Goal: Find specific page/section: Find specific page/section

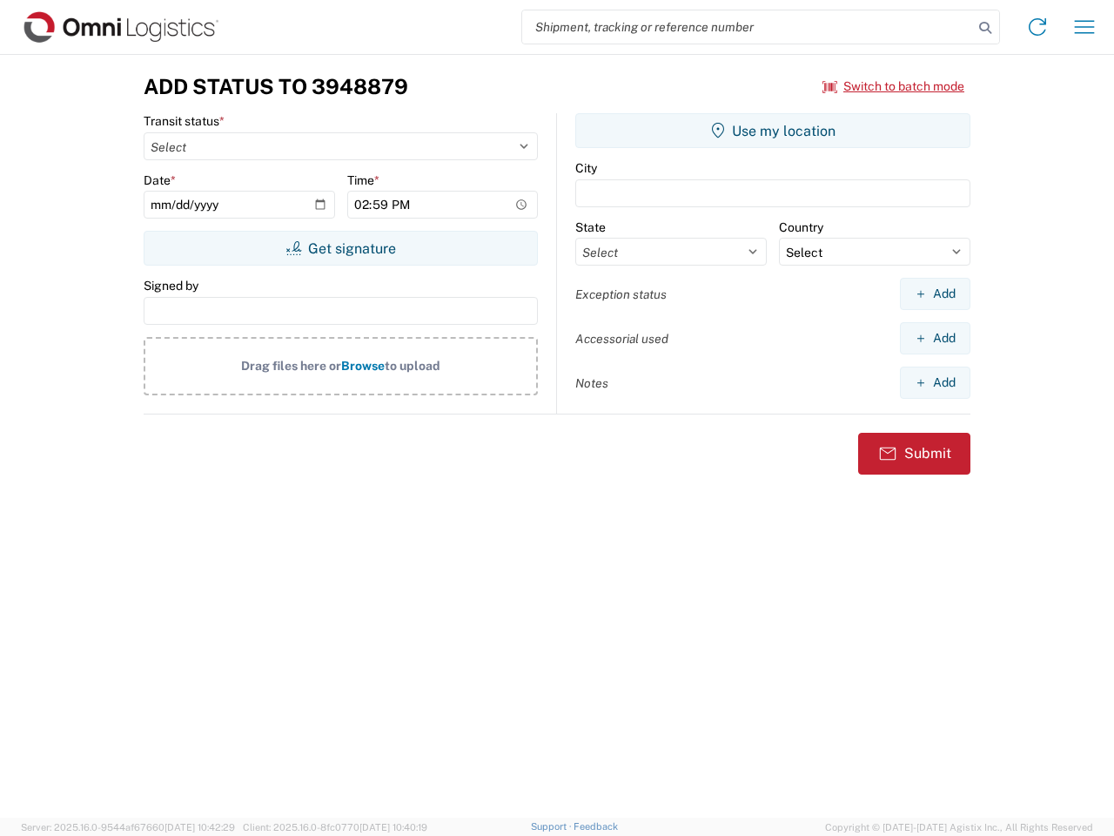
click at [748, 27] on input "search" at bounding box center [747, 26] width 451 height 33
click at [985, 28] on icon at bounding box center [985, 28] width 24 height 24
click at [1038, 27] on icon at bounding box center [1038, 27] width 28 height 28
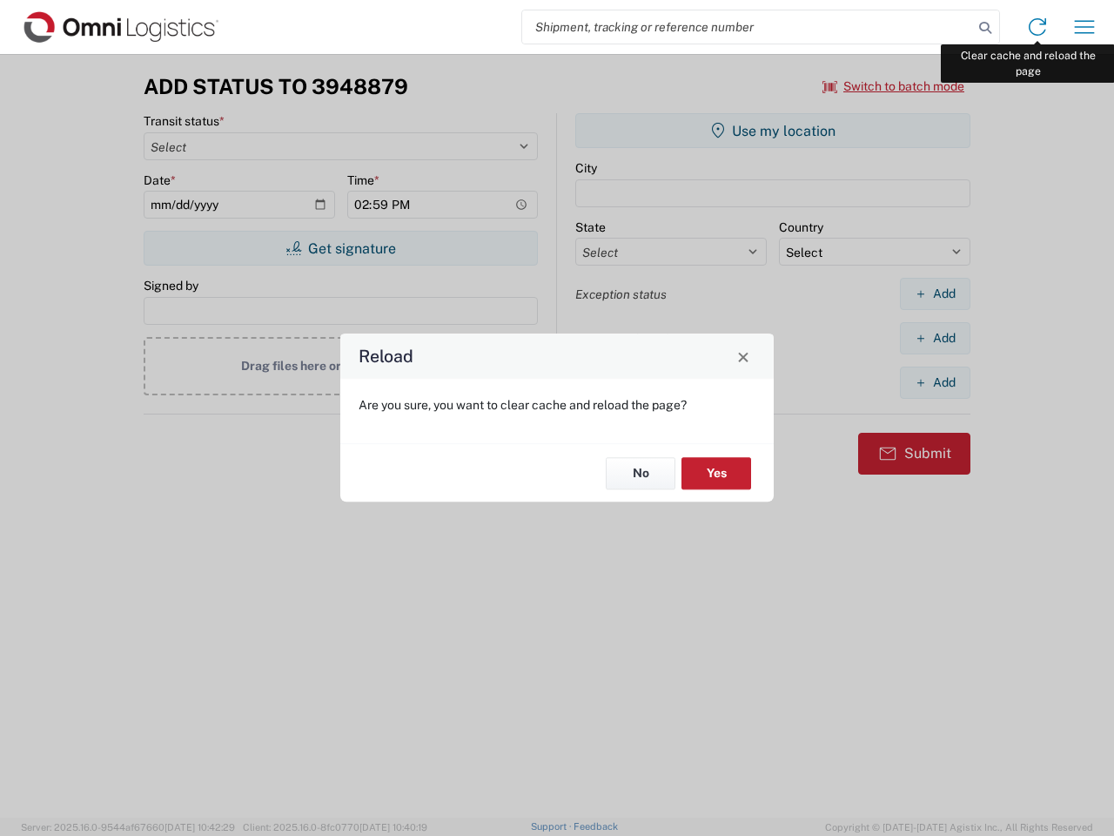
click at [1085, 27] on div "Reload Are you sure, you want to clear cache and reload the page? No Yes" at bounding box center [557, 418] width 1114 height 836
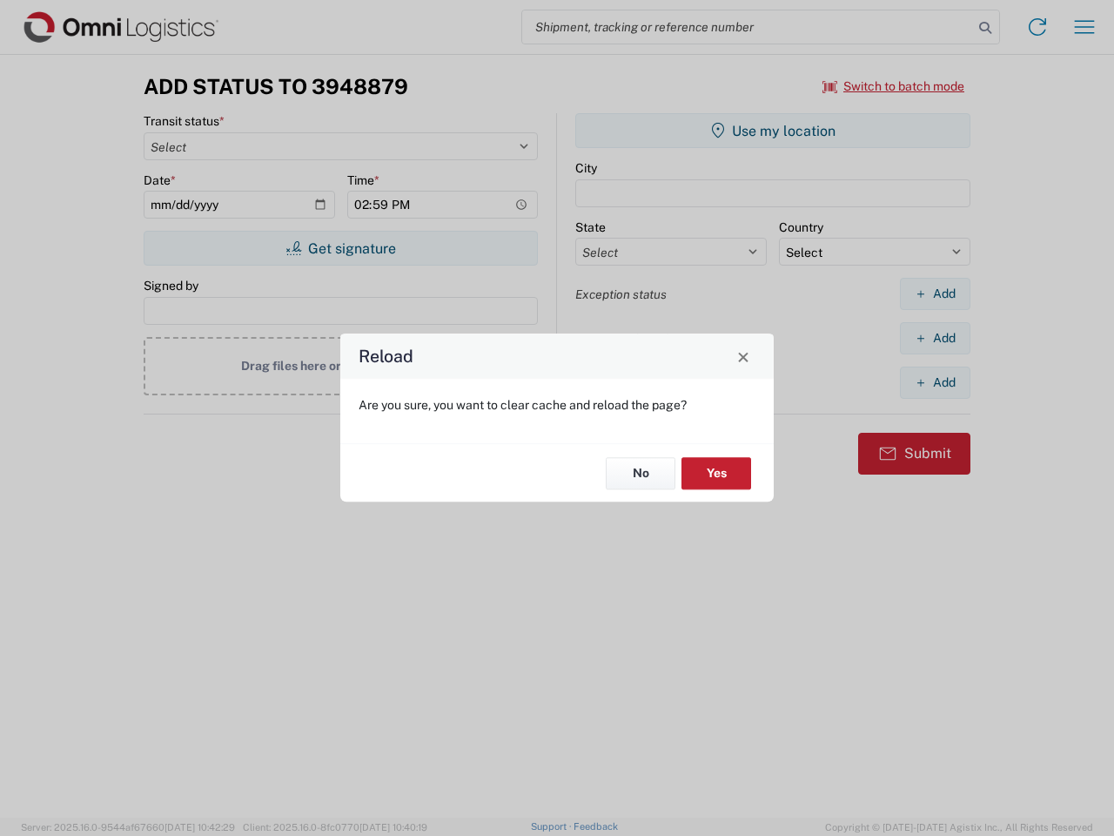
click at [894, 86] on div "Reload Are you sure, you want to clear cache and reload the page? No Yes" at bounding box center [557, 418] width 1114 height 836
click at [340, 248] on div "Reload Are you sure, you want to clear cache and reload the page? No Yes" at bounding box center [557, 418] width 1114 height 836
click at [773, 131] on div "Reload Are you sure, you want to clear cache and reload the page? No Yes" at bounding box center [557, 418] width 1114 height 836
click at [935, 293] on div "Reload Are you sure, you want to clear cache and reload the page? No Yes" at bounding box center [557, 418] width 1114 height 836
click at [935, 338] on div "Reload Are you sure, you want to clear cache and reload the page? No Yes" at bounding box center [557, 418] width 1114 height 836
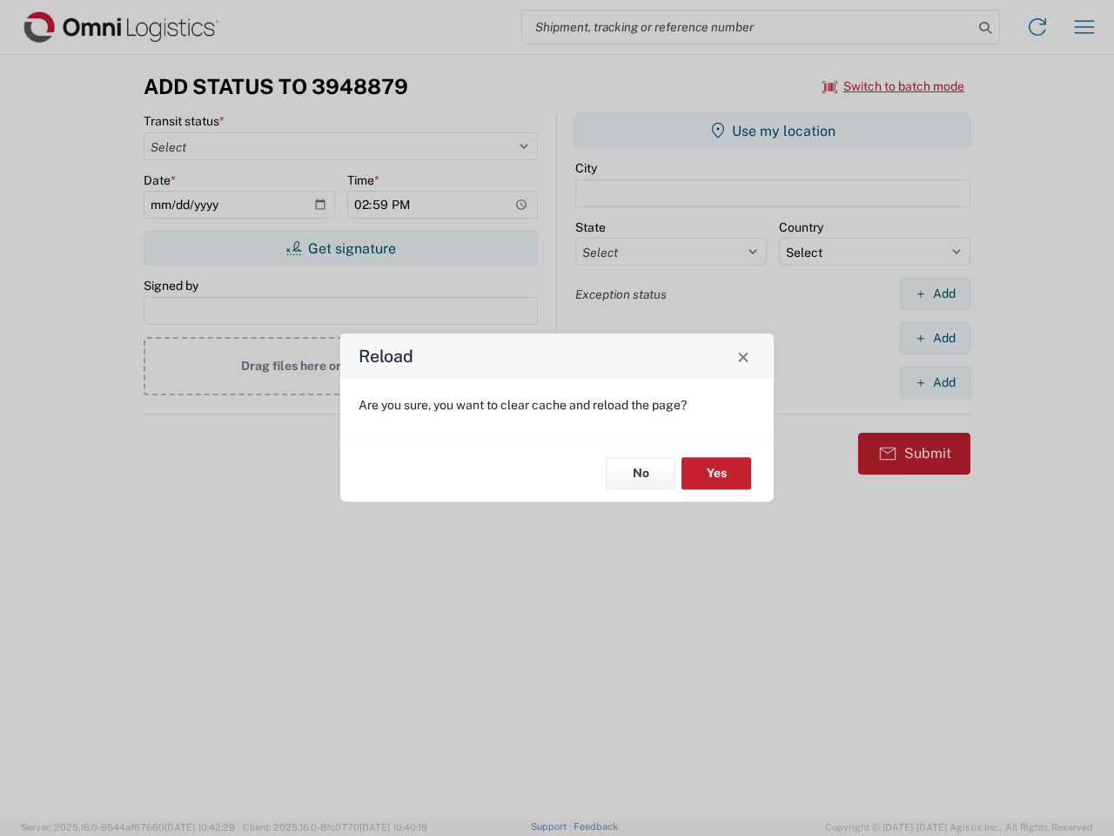
click at [935, 382] on div "Reload Are you sure, you want to clear cache and reload the page? No Yes" at bounding box center [557, 418] width 1114 height 836
